Goal: Information Seeking & Learning: Find specific fact

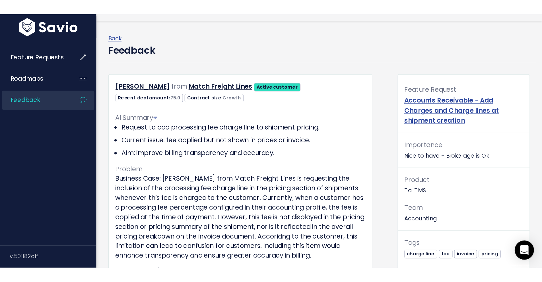
scroll to position [13, 0]
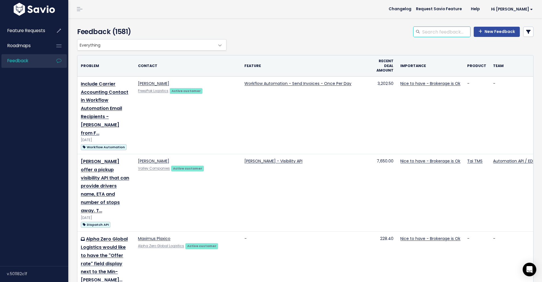
click at [453, 35] on input "search" at bounding box center [445, 32] width 49 height 10
type input "credit card fee"
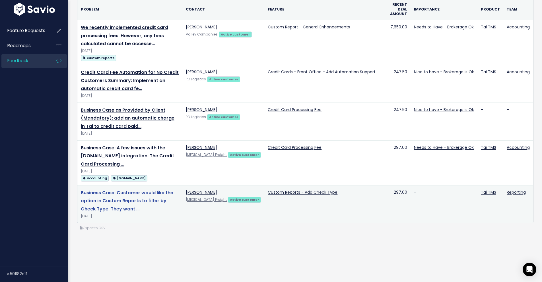
scroll to position [57, 0]
